Goal: Task Accomplishment & Management: Use online tool/utility

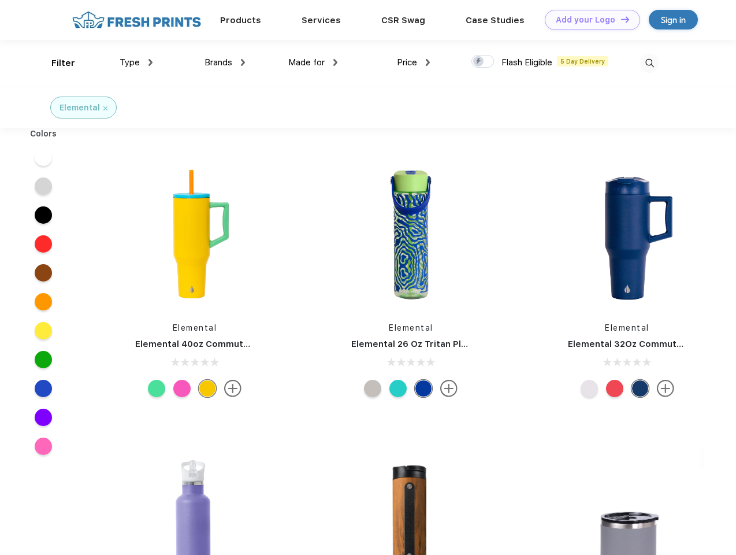
click at [588, 20] on link "Add your Logo Design Tool" at bounding box center [592, 20] width 95 height 20
click at [0, 0] on div "Design Tool" at bounding box center [0, 0] width 0 height 0
click at [620, 19] on link "Add your Logo Design Tool" at bounding box center [592, 20] width 95 height 20
click at [55, 63] on div "Filter" at bounding box center [63, 63] width 24 height 13
click at [136, 62] on span "Type" at bounding box center [130, 62] width 20 height 10
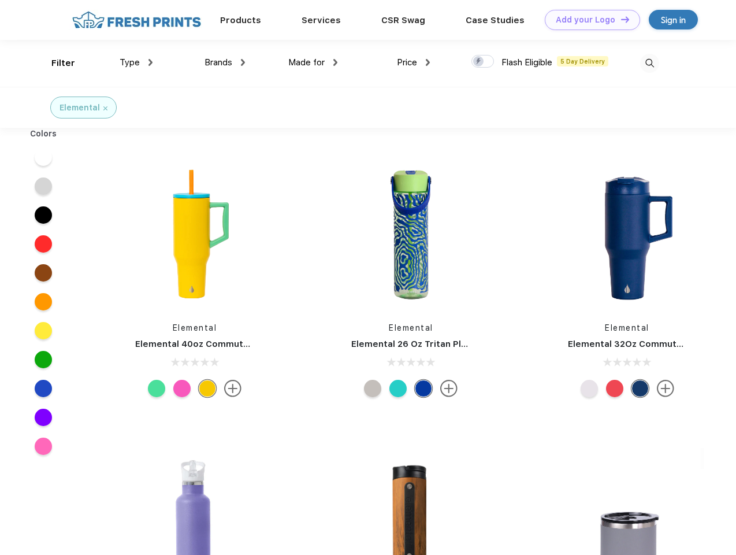
click at [225, 62] on span "Brands" at bounding box center [219, 62] width 28 height 10
click at [313, 62] on span "Made for" at bounding box center [306, 62] width 36 height 10
click at [414, 62] on span "Price" at bounding box center [407, 62] width 20 height 10
click at [483, 62] on div at bounding box center [482, 61] width 23 height 13
click at [479, 62] on input "checkbox" at bounding box center [475, 58] width 8 height 8
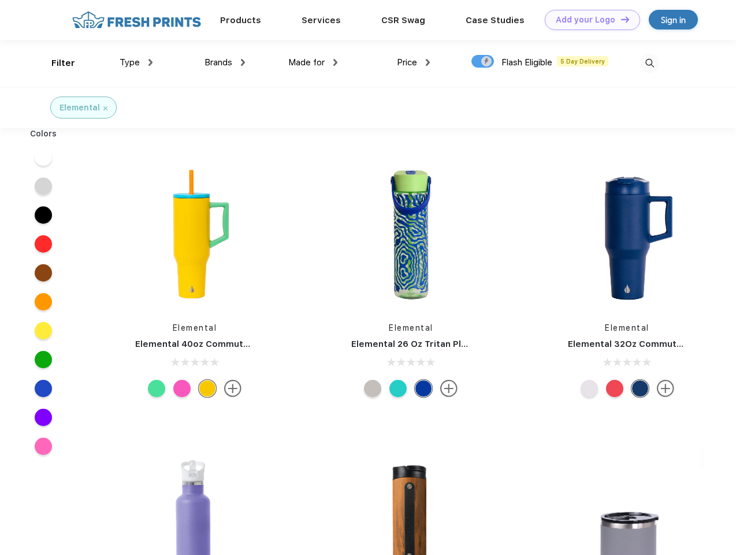
click at [649, 63] on img at bounding box center [649, 63] width 19 height 19
